Goal: Navigation & Orientation: Find specific page/section

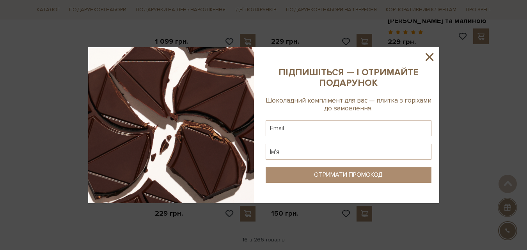
click at [431, 55] on icon at bounding box center [429, 57] width 8 height 8
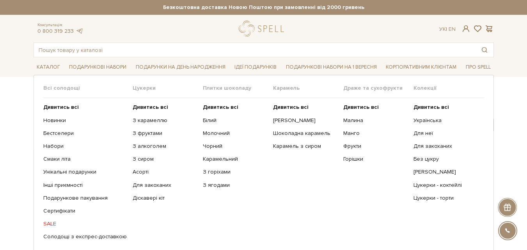
click at [146, 142] on ul "Дивитись всі З карамеллю З фруктами З алкоголем З сиром Асорті" at bounding box center [168, 172] width 70 height 148
click at [147, 144] on link "З алкоголем" at bounding box center [165, 146] width 64 height 7
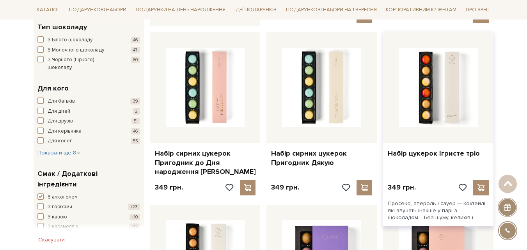
scroll to position [468, 0]
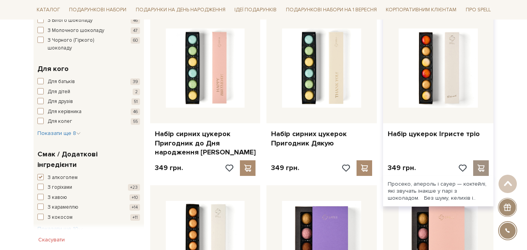
click at [481, 167] on span at bounding box center [481, 168] width 10 height 7
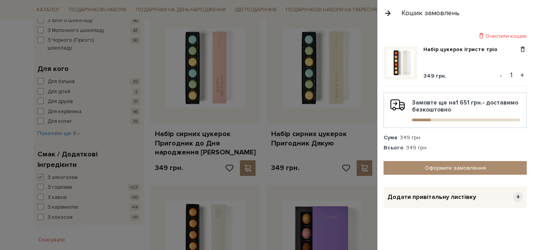
click at [388, 10] on button "button" at bounding box center [387, 13] width 9 height 14
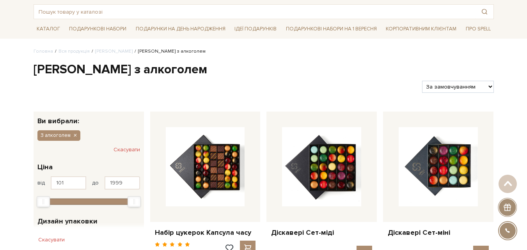
scroll to position [0, 0]
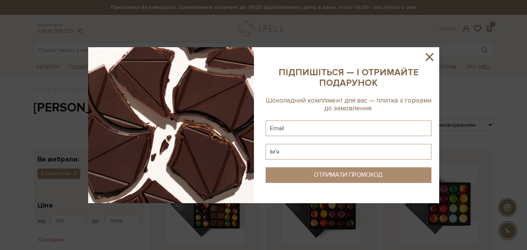
click at [426, 56] on icon at bounding box center [429, 56] width 13 height 13
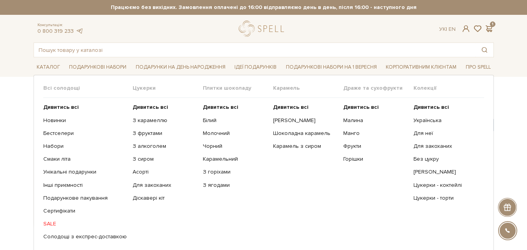
click at [226, 90] on span "Плитки шоколаду" at bounding box center [238, 88] width 70 height 7
click at [220, 105] on b "Дивитись всі" at bounding box center [220, 107] width 35 height 7
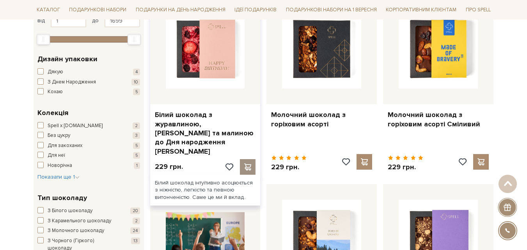
click at [250, 163] on span at bounding box center [248, 166] width 10 height 7
